Goal: Task Accomplishment & Management: Use online tool/utility

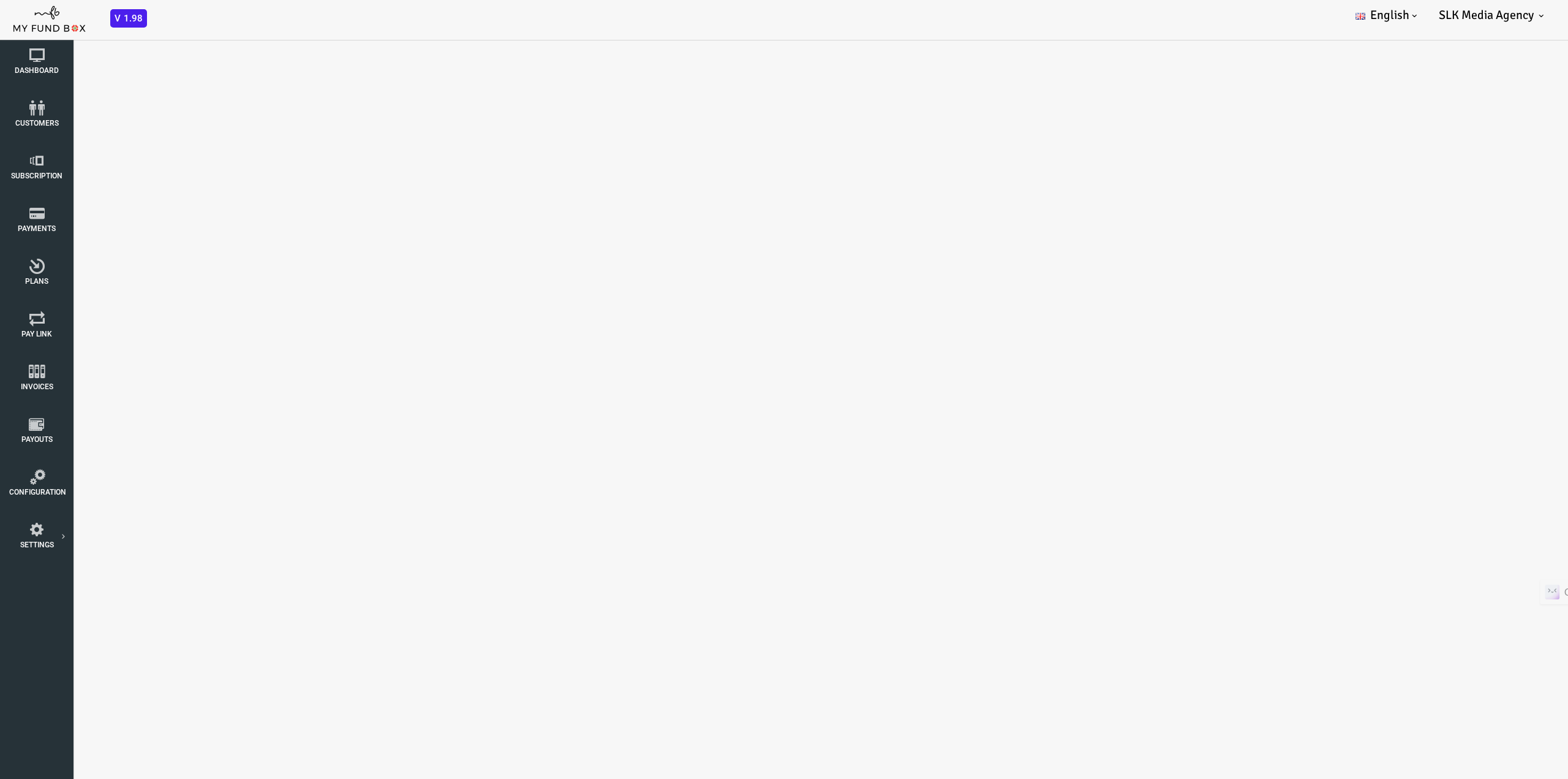
select select "100"
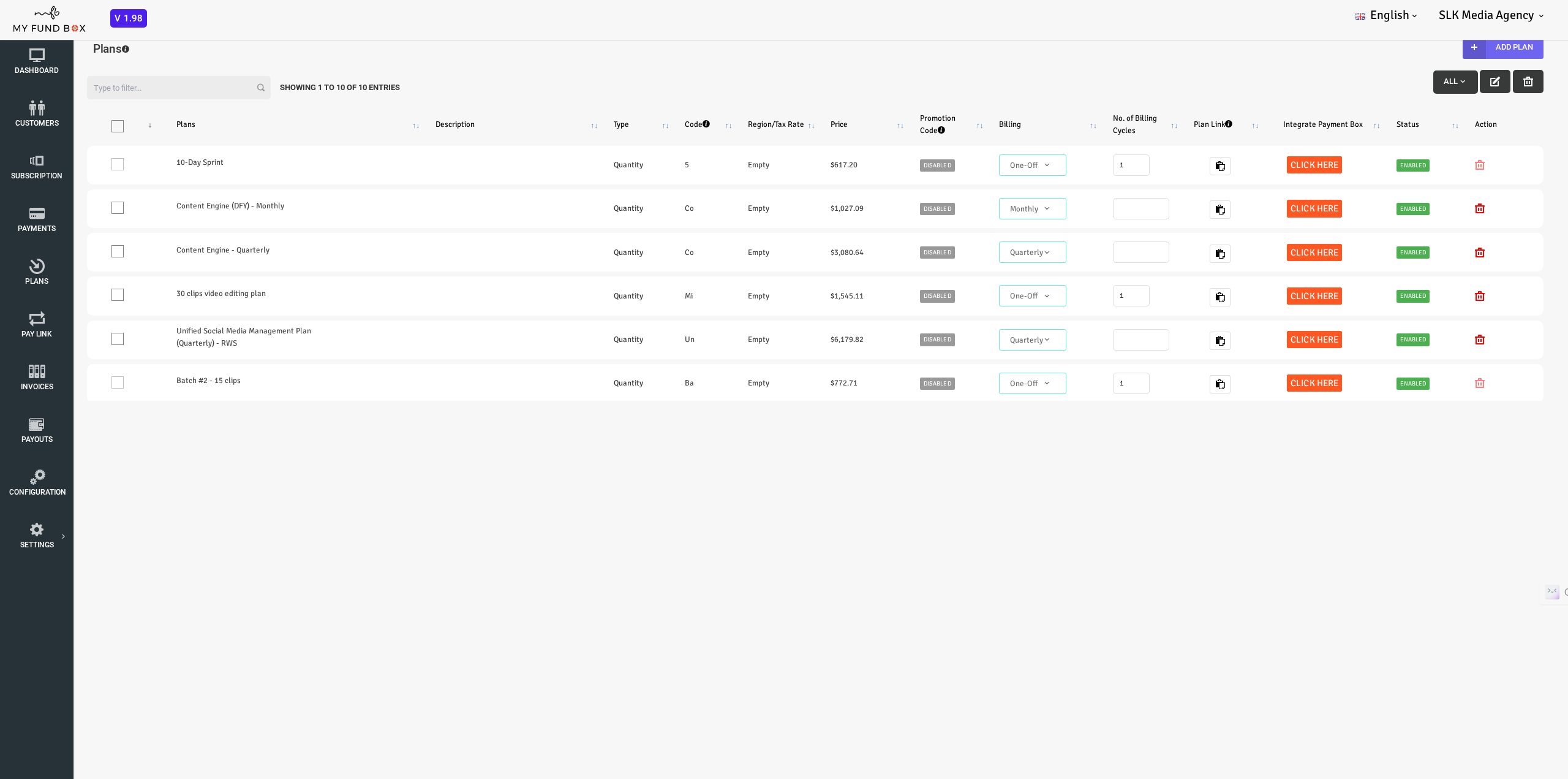
click at [1430, 46] on button "Add Plan" at bounding box center [1441, 47] width 81 height 23
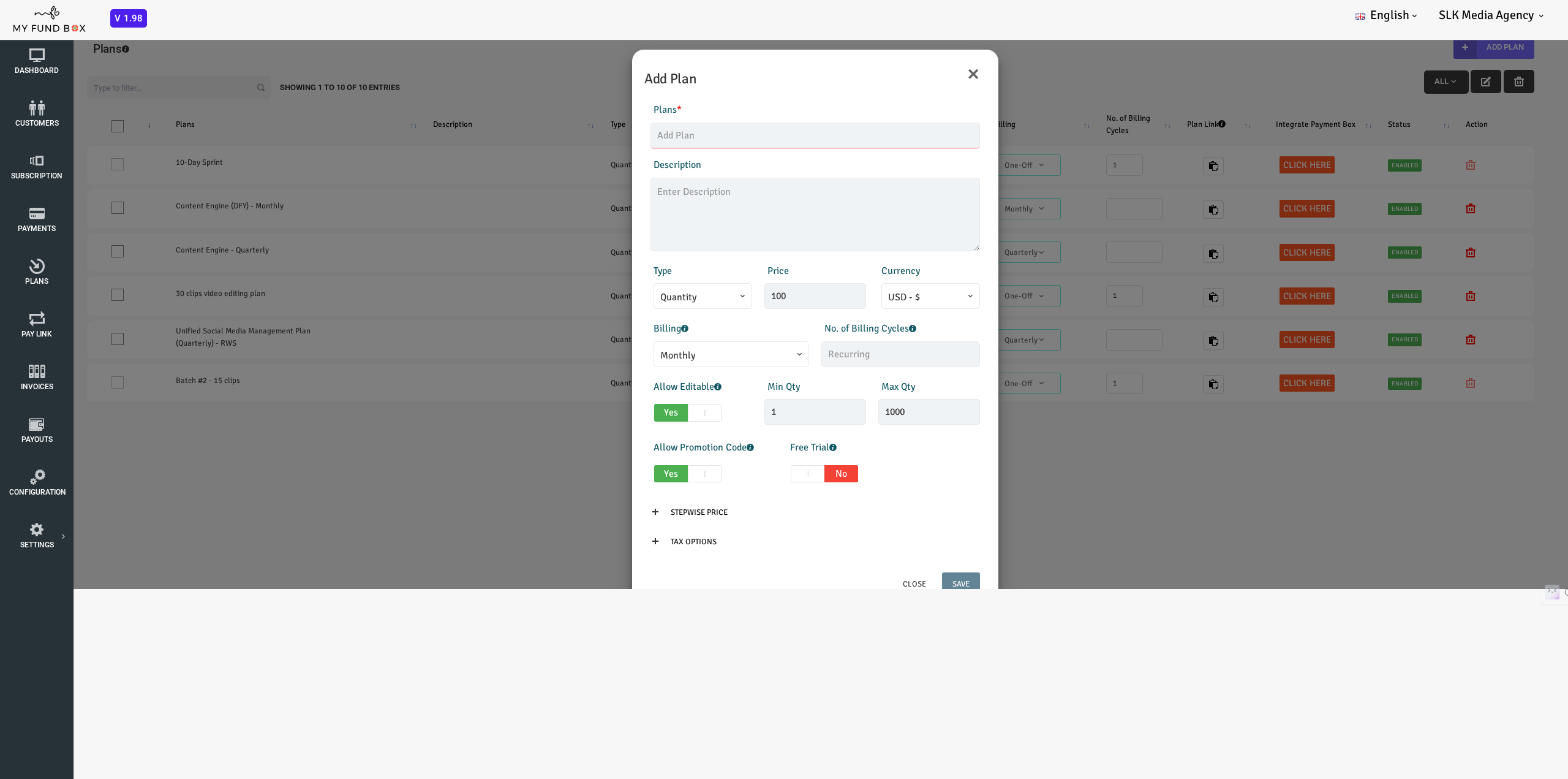
click at [675, 137] on input "text" at bounding box center [752, 135] width 329 height 26
click at [694, 148] on div "Products Invoice Product is empty Plans * Content This field is required Descri…" at bounding box center [752, 176] width 342 height 148
click at [687, 129] on input "Content" at bounding box center [752, 135] width 329 height 26
type input "Content Engine (DFY) - Monthly"
click at [661, 215] on textarea at bounding box center [752, 214] width 329 height 73
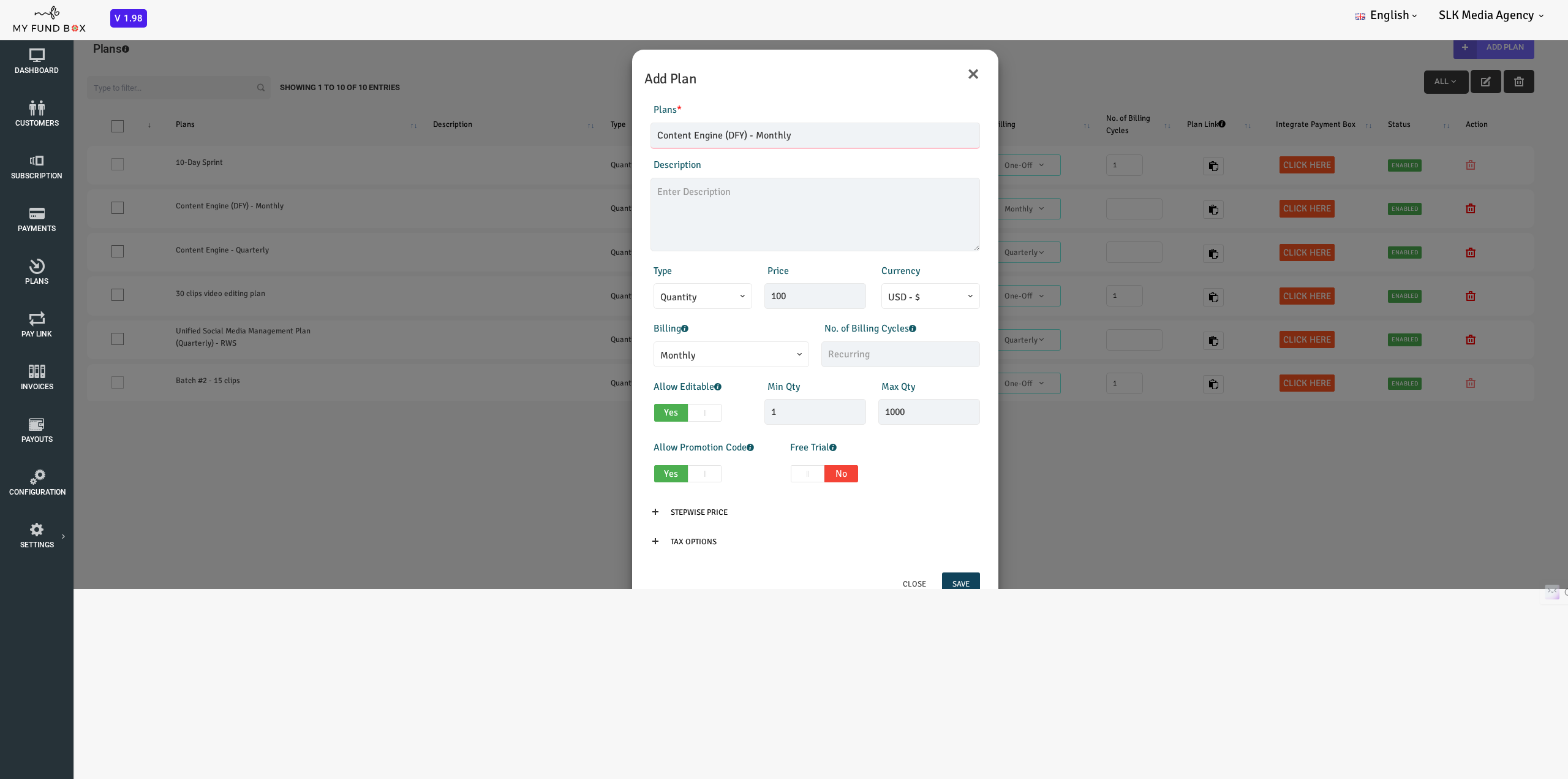
click at [675, 138] on input "Content Engine (DFY) - Monthly" at bounding box center [752, 135] width 329 height 26
drag, startPoint x: 667, startPoint y: 260, endPoint x: 673, endPoint y: 250, distance: 11.7
click at [670, 255] on div "Products Invoice Product is empty Plans * Content Engine (DFY) - Monthly This f…" at bounding box center [753, 331] width 354 height 482
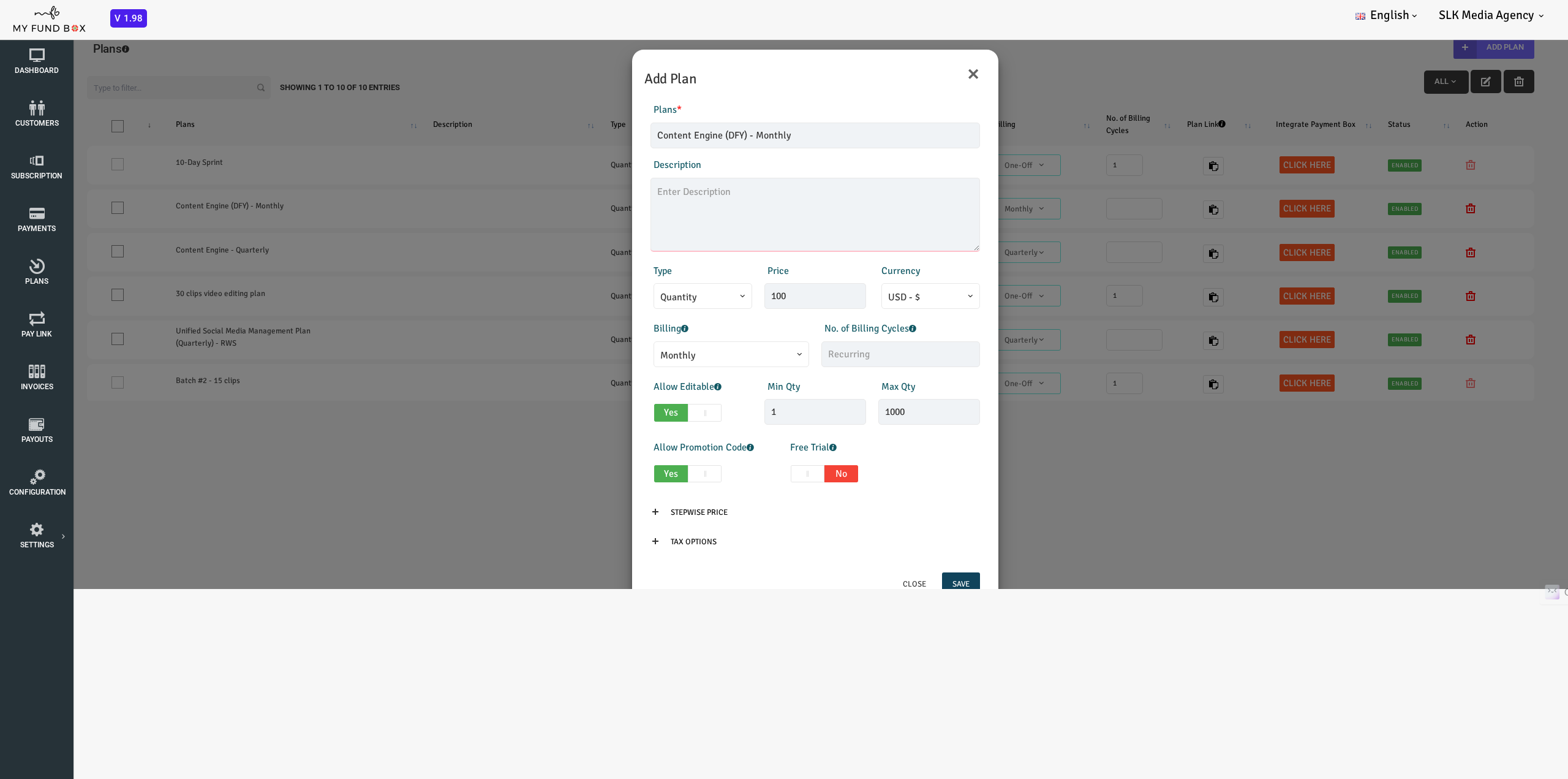
click at [679, 220] on textarea at bounding box center [752, 214] width 329 height 73
type textarea "Price incl. 2.9%+$0.30 stripe setup fee."
click at [681, 269] on div "Type Quantity Variable Quantity" at bounding box center [638, 287] width 114 height 46
drag, startPoint x: 734, startPoint y: 294, endPoint x: 691, endPoint y: 294, distance: 43.0
click at [696, 294] on div "Price 100" at bounding box center [752, 287] width 114 height 46
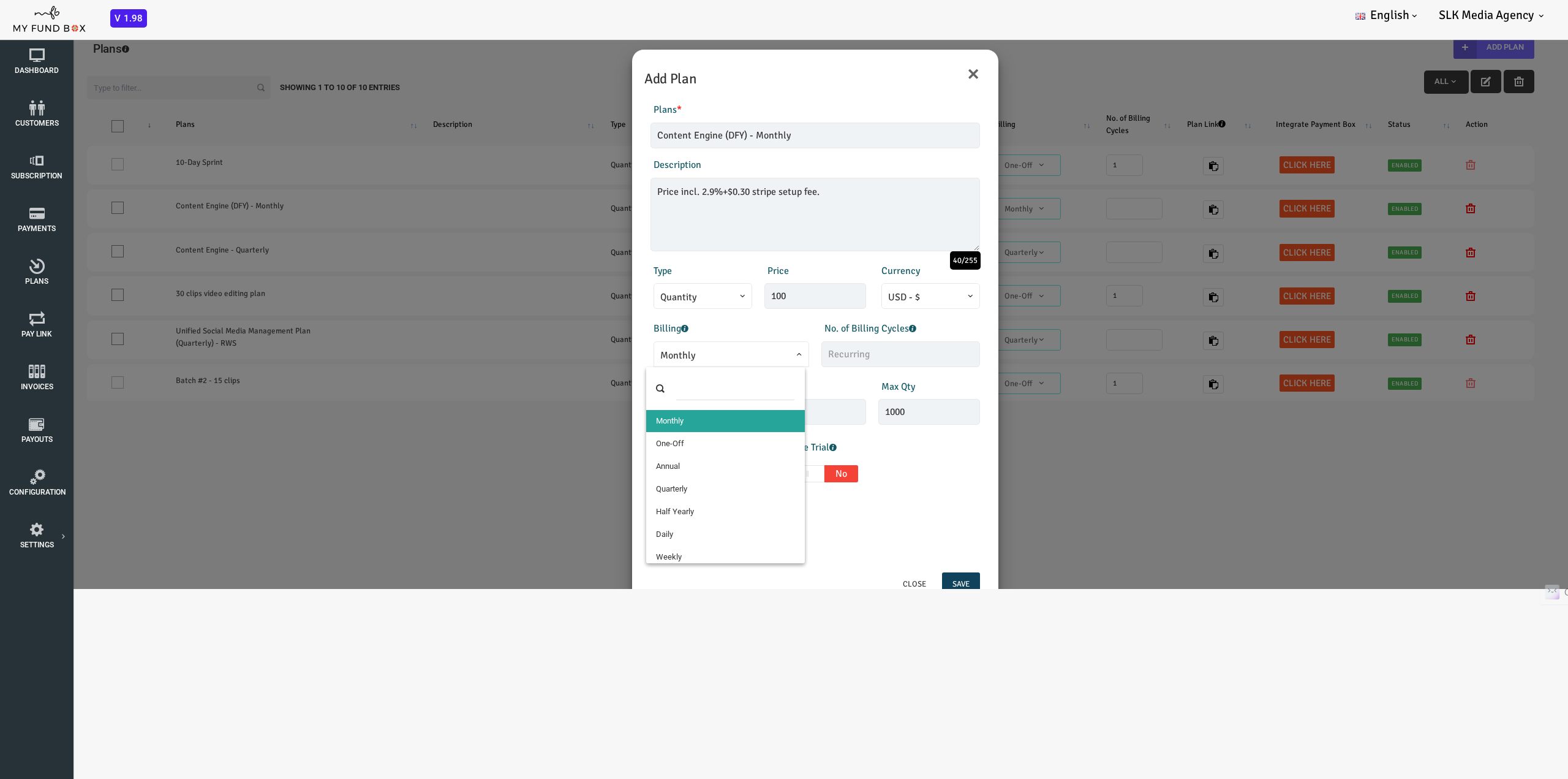
click at [716, 356] on span "Monthly" at bounding box center [668, 356] width 142 height 15
click at [786, 348] on input "text" at bounding box center [838, 354] width 159 height 26
click at [633, 410] on span at bounding box center [642, 412] width 34 height 17
click at [600, 410] on input "Yes No" at bounding box center [595, 410] width 8 height 8
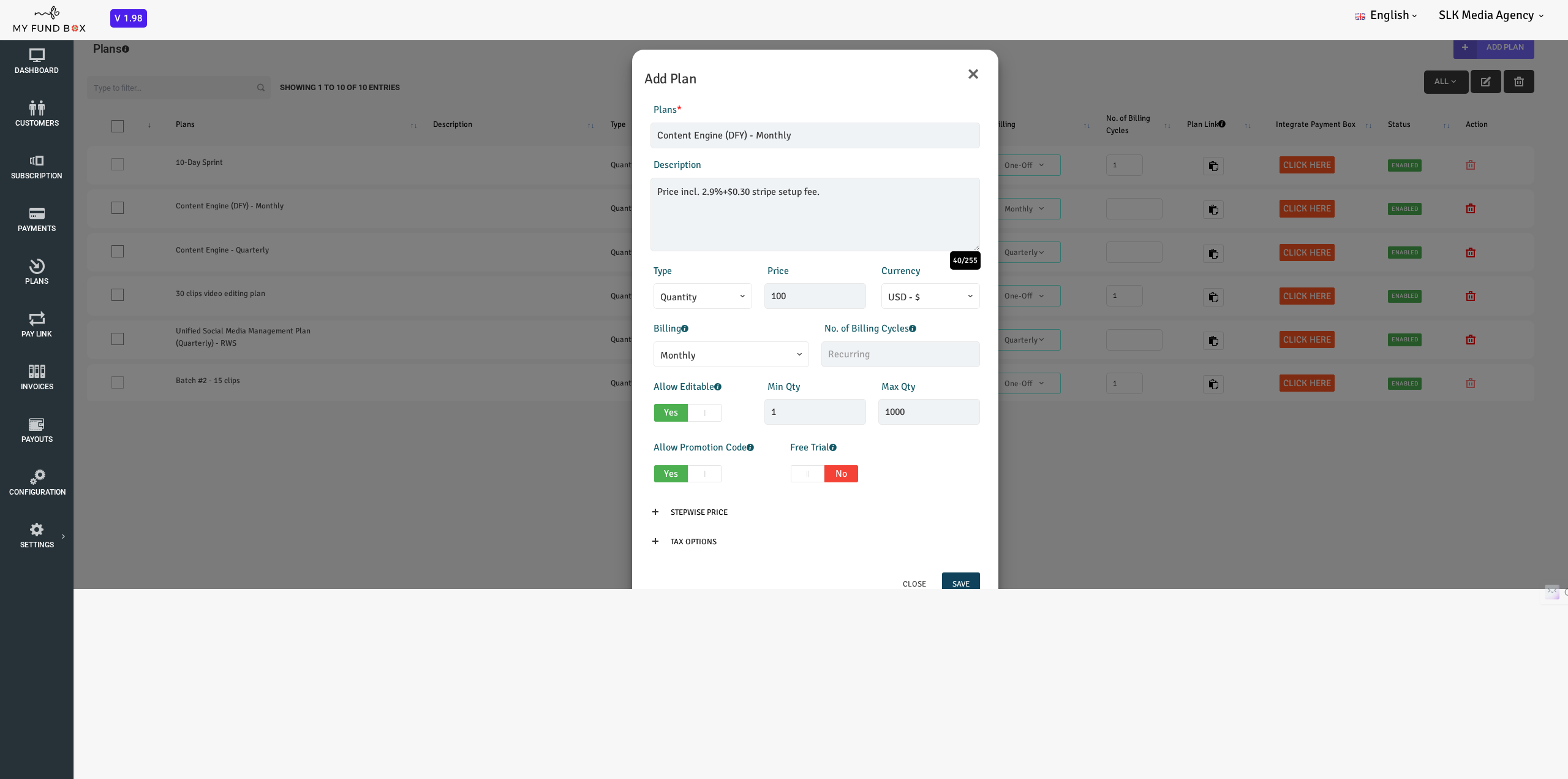
checkbox input "false"
click at [635, 478] on span at bounding box center [642, 473] width 34 height 17
click at [600, 476] on input "Yes No" at bounding box center [595, 471] width 8 height 8
checkbox input "false"
drag, startPoint x: 745, startPoint y: 304, endPoint x: 686, endPoint y: 307, distance: 59.1
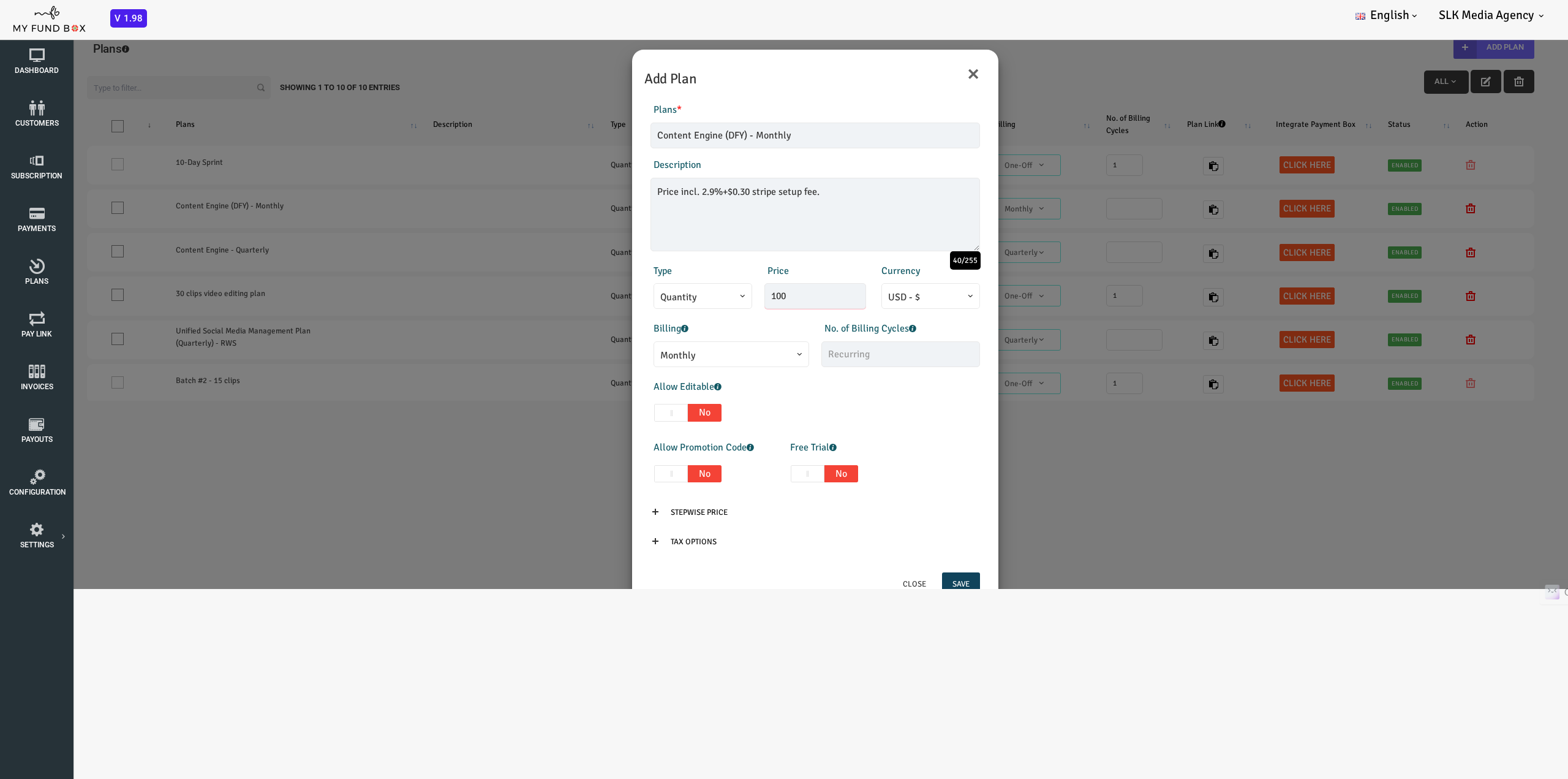
click at [686, 307] on div "Type Quantity Variable Quantity Price 100 Currency EUR - € USD - $ GBP - £ INR …" at bounding box center [752, 287] width 342 height 46
paste input ",645.01"
click at [714, 292] on input "1,645.01" at bounding box center [752, 296] width 101 height 26
type input "1645.01"
click at [726, 314] on div "Products Invoice Product is empty Plans * Content Engine (DFY) - Monthly This f…" at bounding box center [753, 331] width 354 height 482
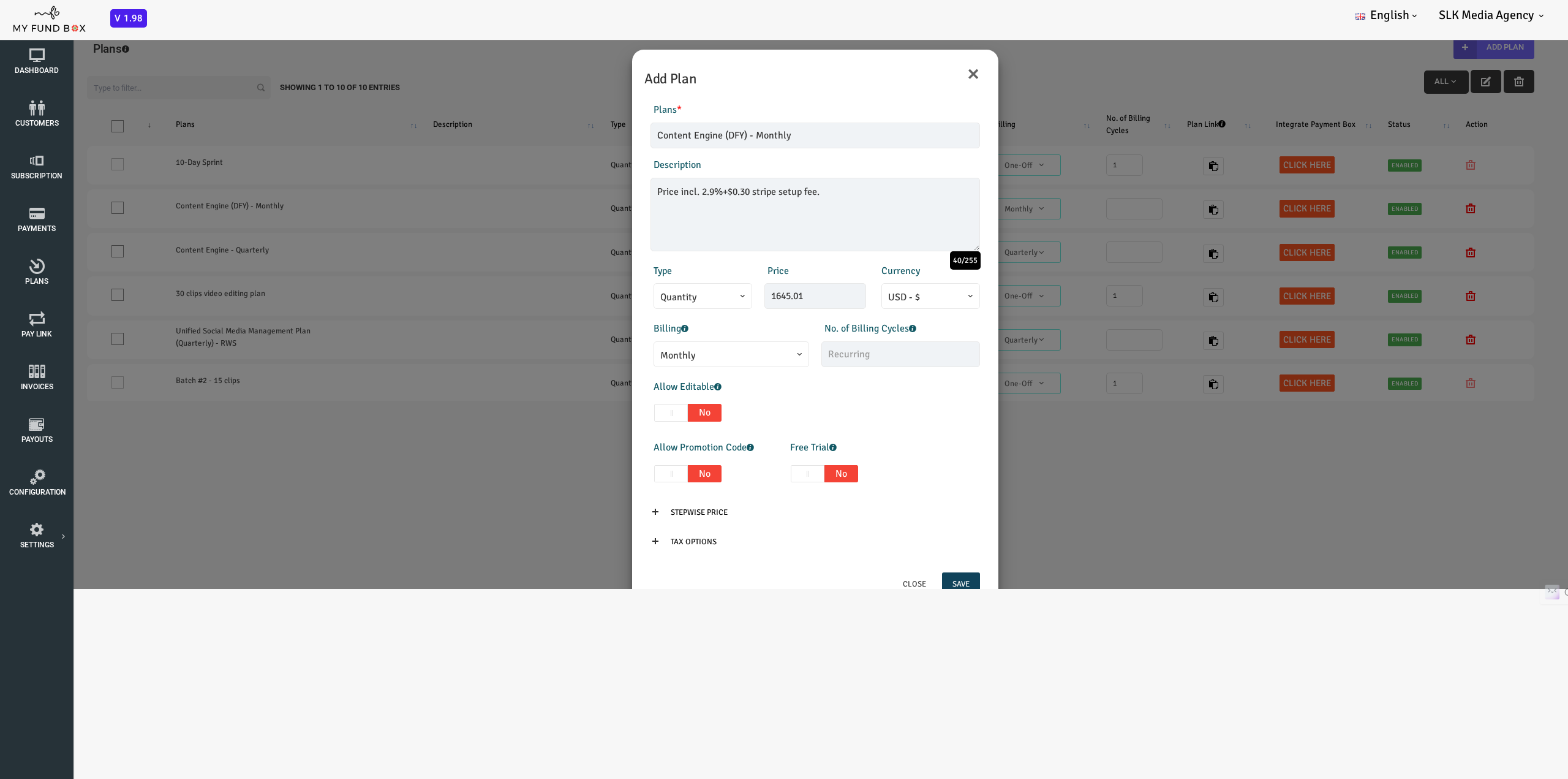
click at [858, 400] on div "Allow Editable Yes No Min Qty 1 Invalid min qty Max Qty 1000 Invalid max qty" at bounding box center [752, 403] width 342 height 48
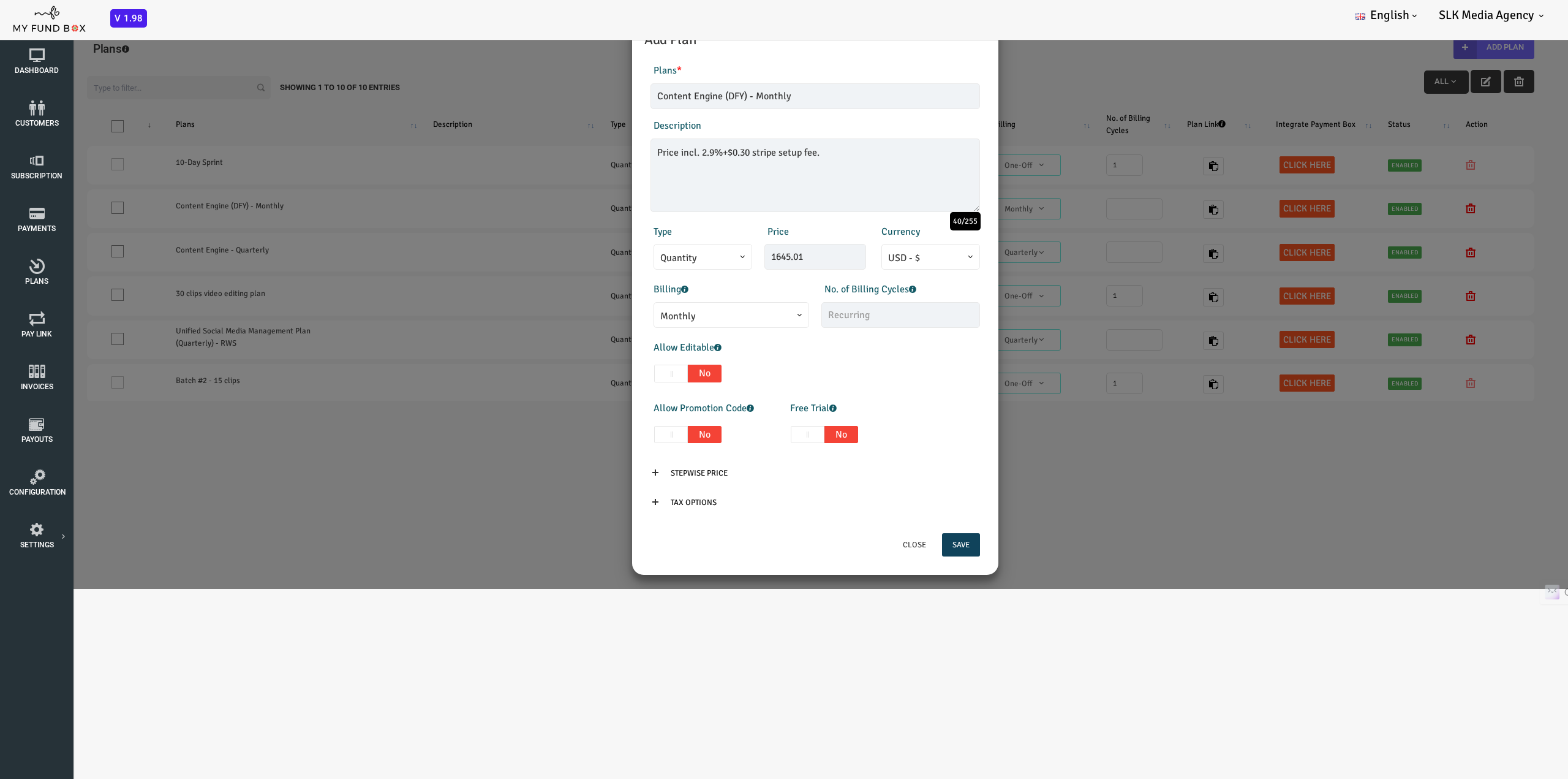
scroll to position [44, 0]
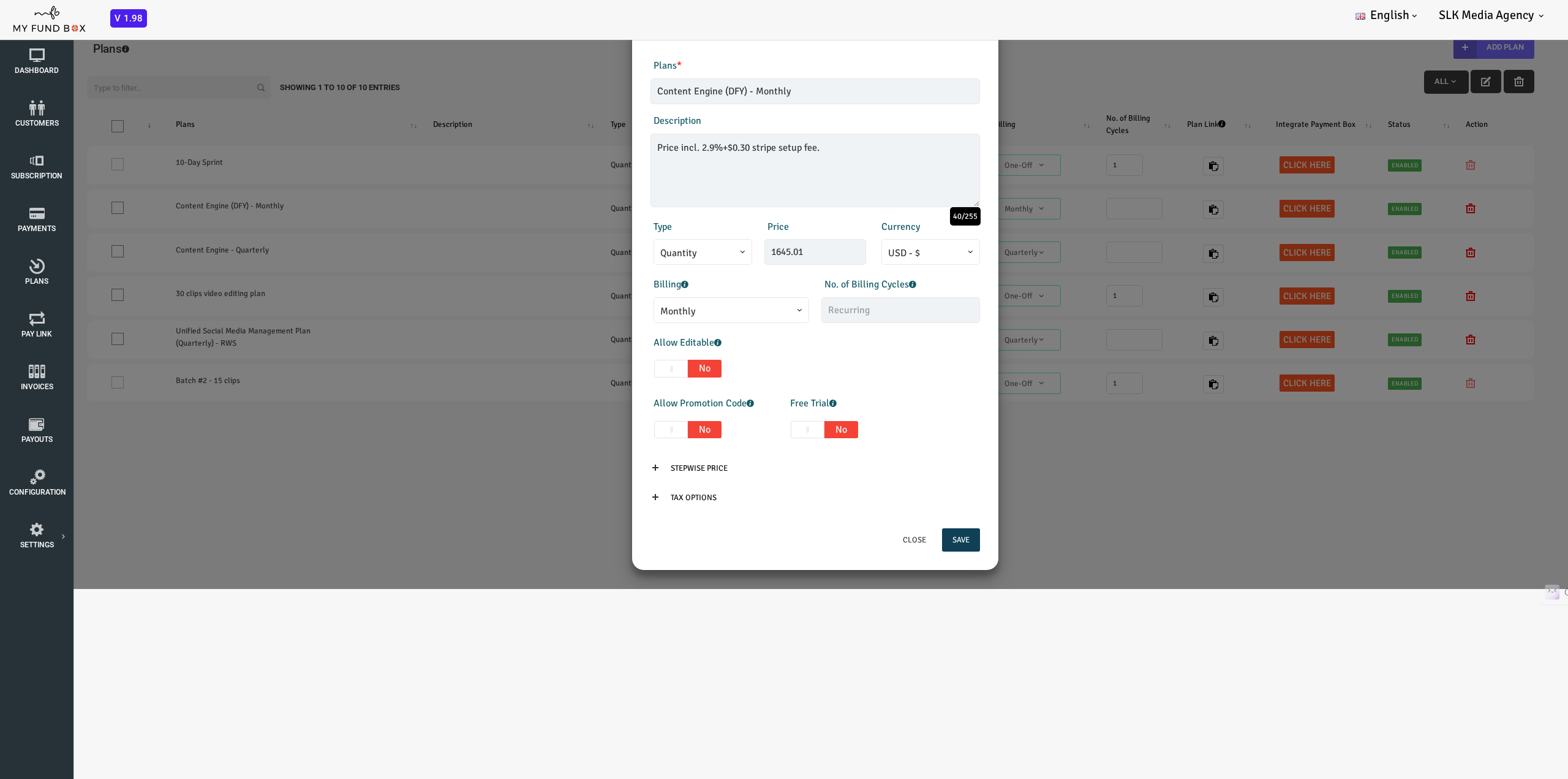
click at [894, 540] on button "Save" at bounding box center [898, 539] width 38 height 23
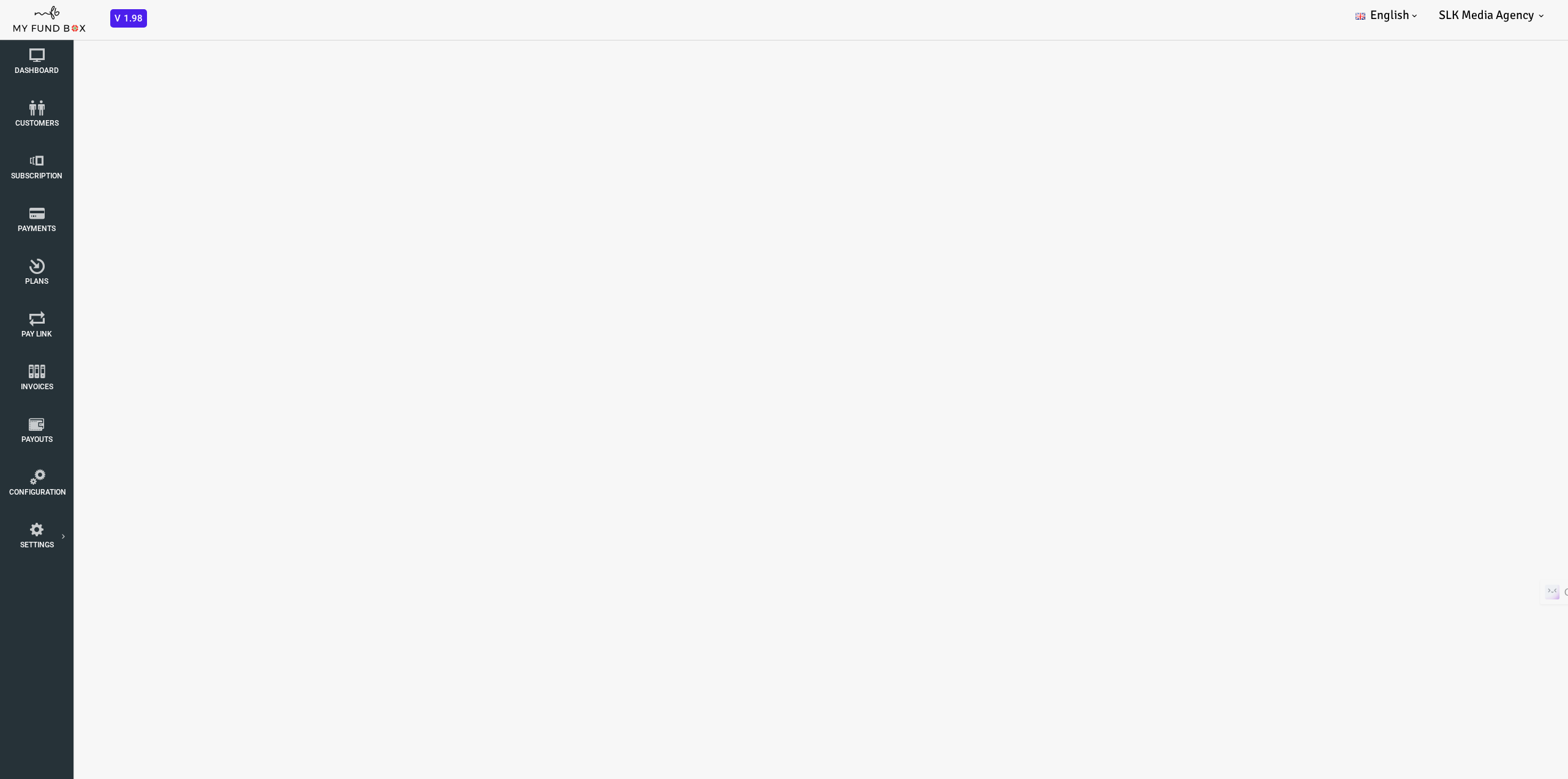
select select "100"
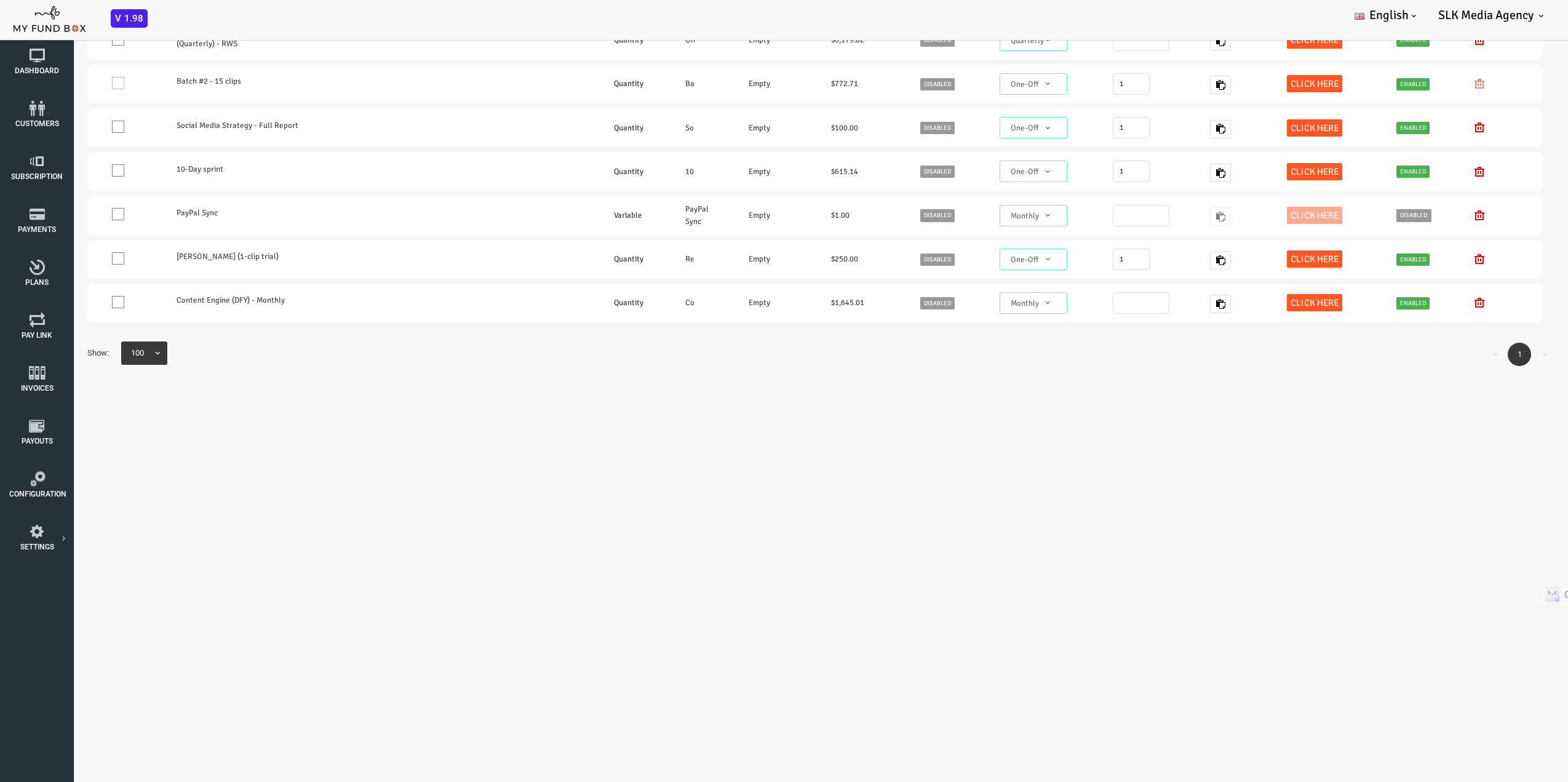
scroll to position [34, 0]
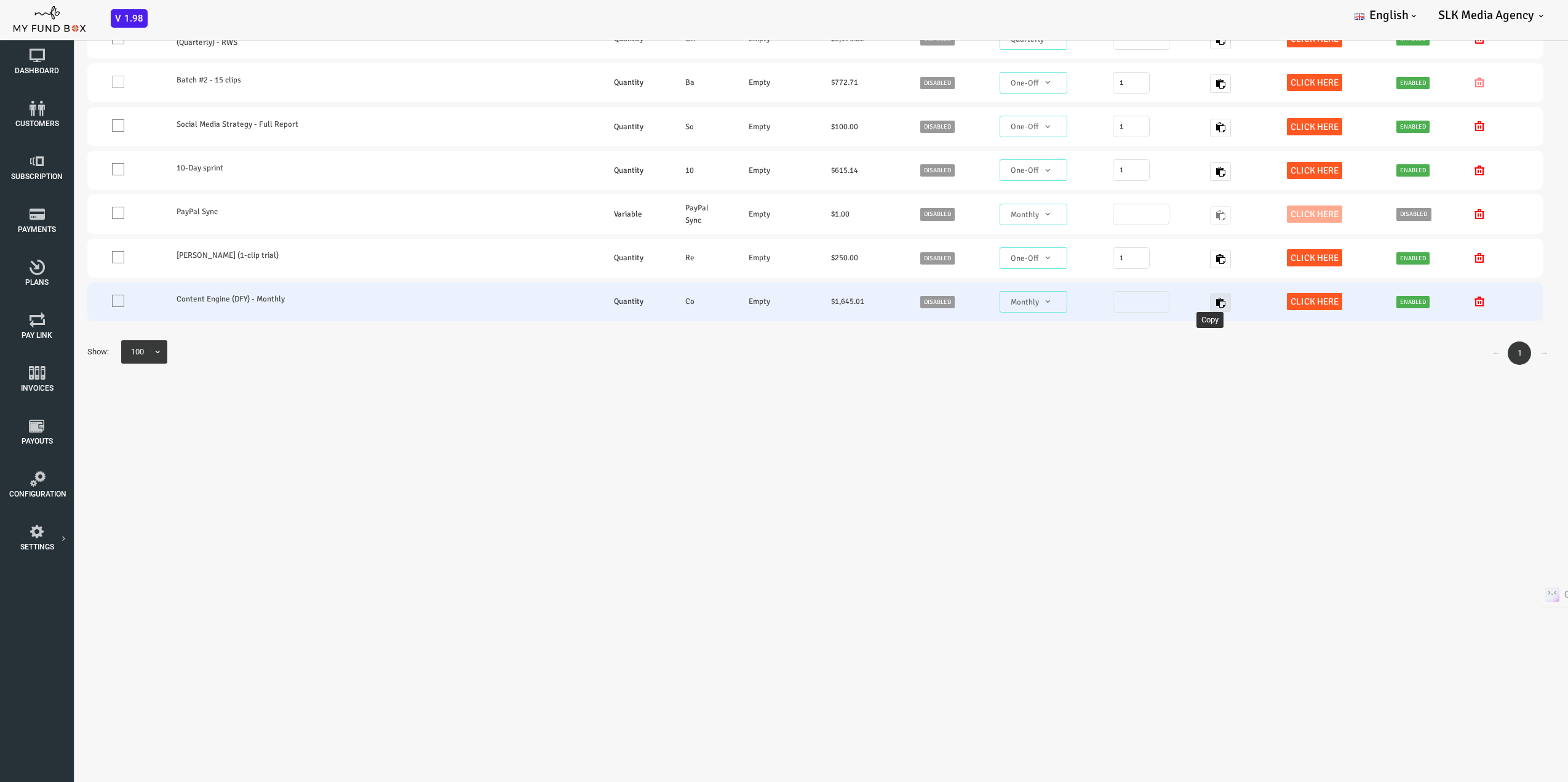
click at [1152, 298] on icon "button" at bounding box center [1157, 303] width 10 height 10
